Goal: Transaction & Acquisition: Purchase product/service

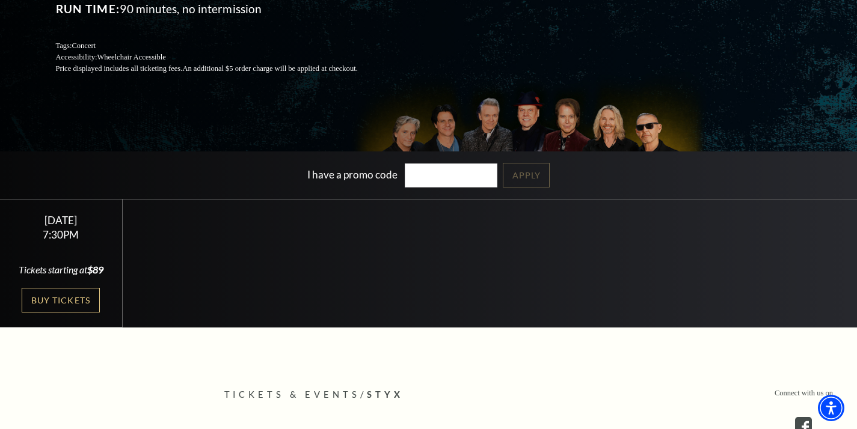
scroll to position [186, 0]
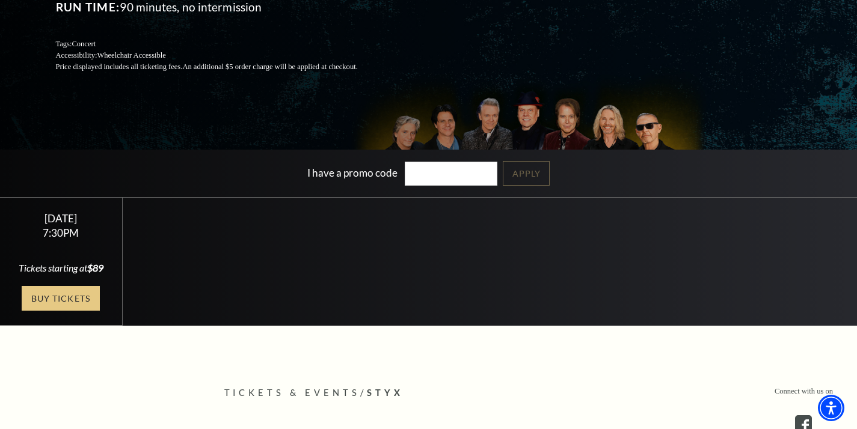
click at [69, 308] on link "Buy Tickets" at bounding box center [61, 298] width 78 height 25
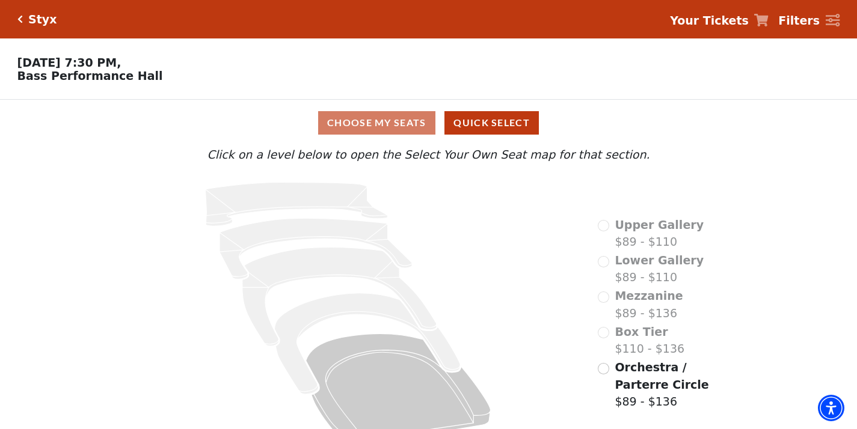
scroll to position [25, 0]
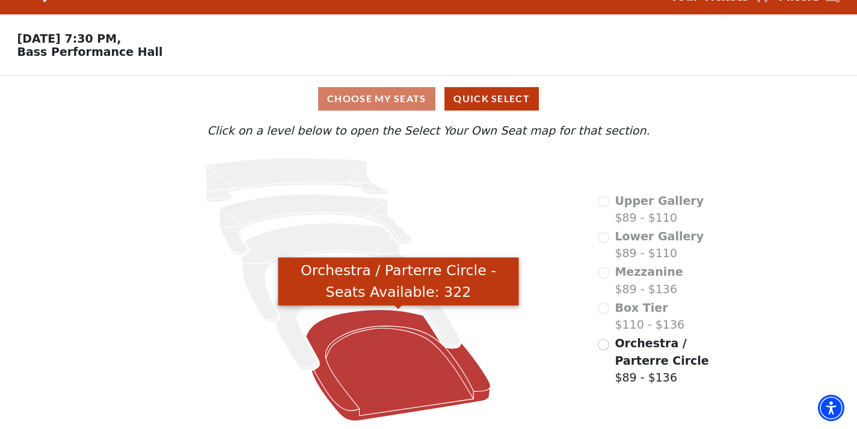
click at [363, 319] on icon "Orchestra / Parterre Circle - Seats Available: 322" at bounding box center [398, 365] width 185 height 111
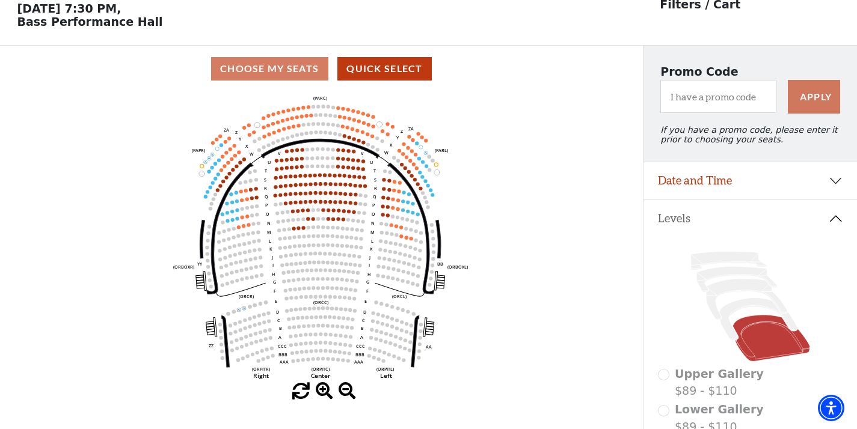
scroll to position [55, 0]
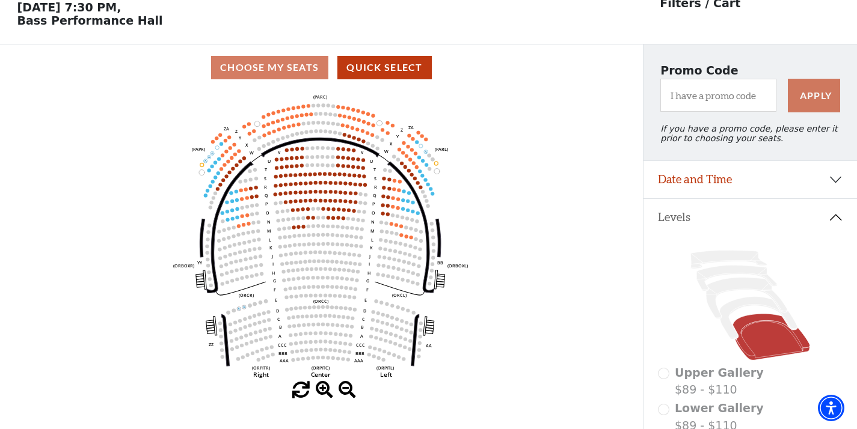
click at [363, 319] on text "C" at bounding box center [363, 319] width 3 height 6
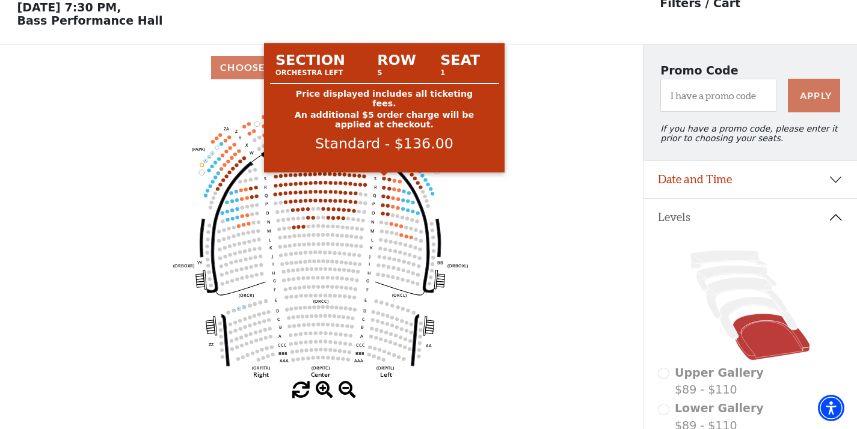
click at [384, 178] on circle at bounding box center [384, 179] width 4 height 4
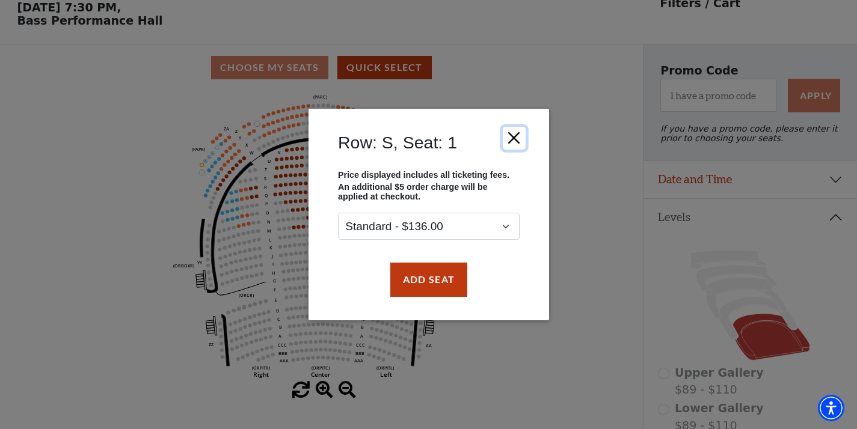
click at [513, 133] on button "Close" at bounding box center [513, 138] width 23 height 23
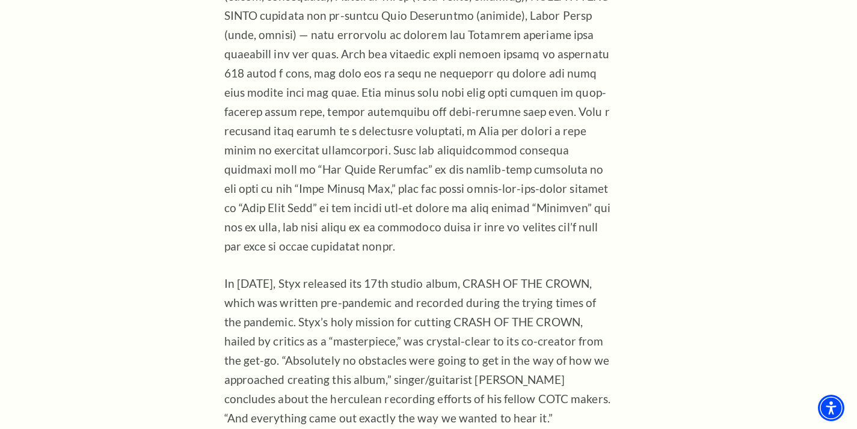
scroll to position [1082, 0]
